Goal: Find specific page/section: Find specific page/section

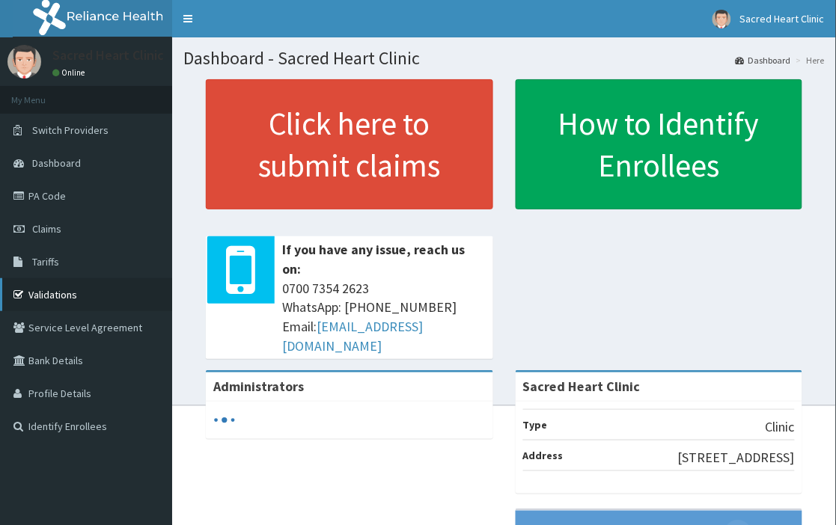
click at [102, 304] on link "Validations" at bounding box center [86, 294] width 172 height 33
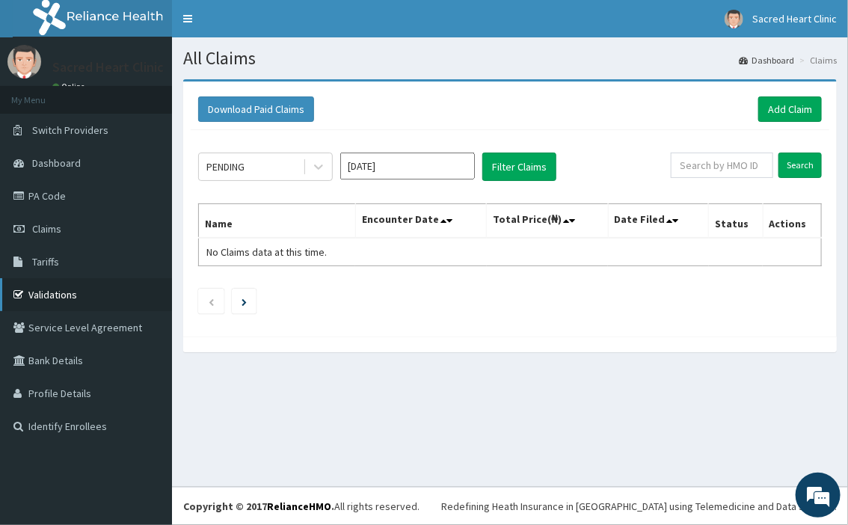
click at [84, 287] on link "Validations" at bounding box center [86, 294] width 172 height 33
